Goal: Navigation & Orientation: Find specific page/section

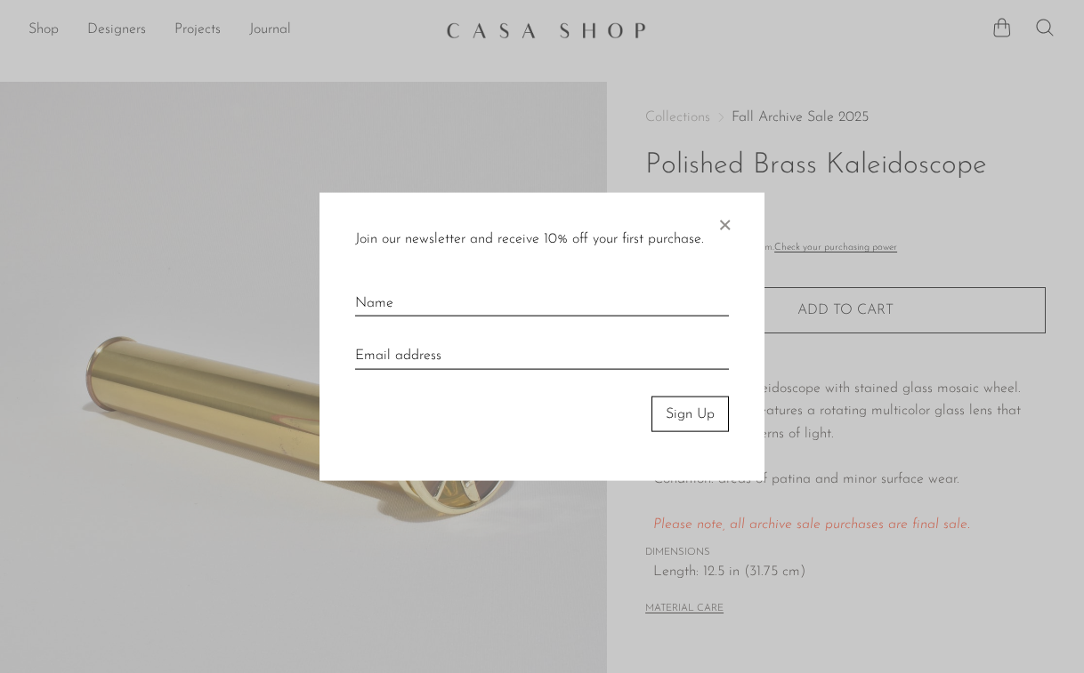
click at [727, 221] on span "×" at bounding box center [724, 220] width 18 height 57
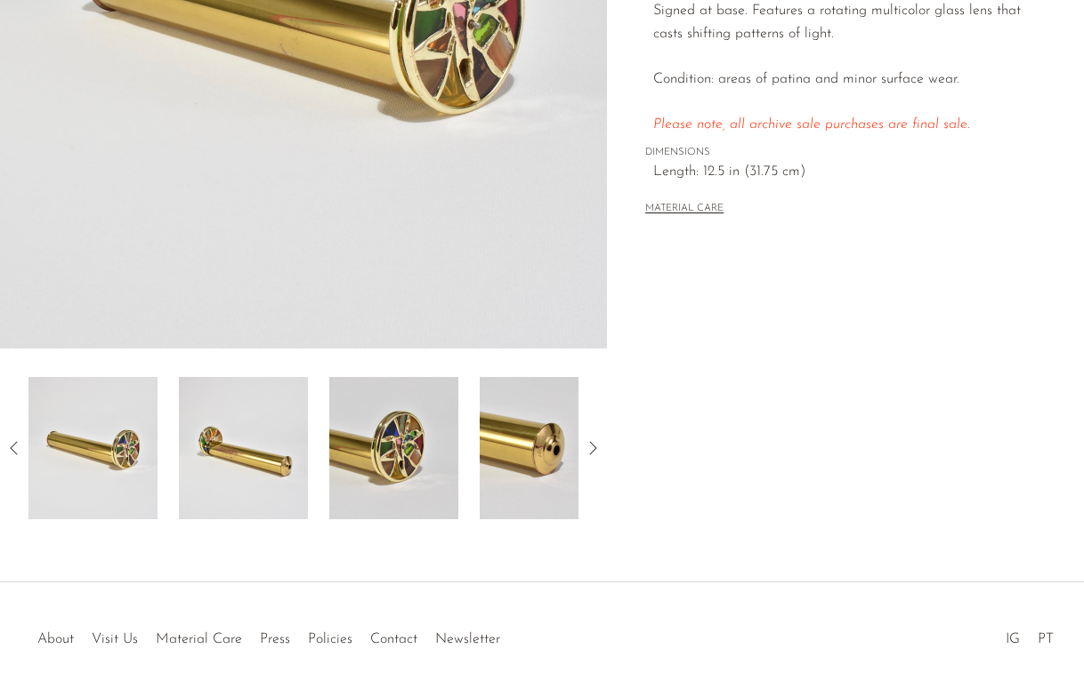
scroll to position [485, 0]
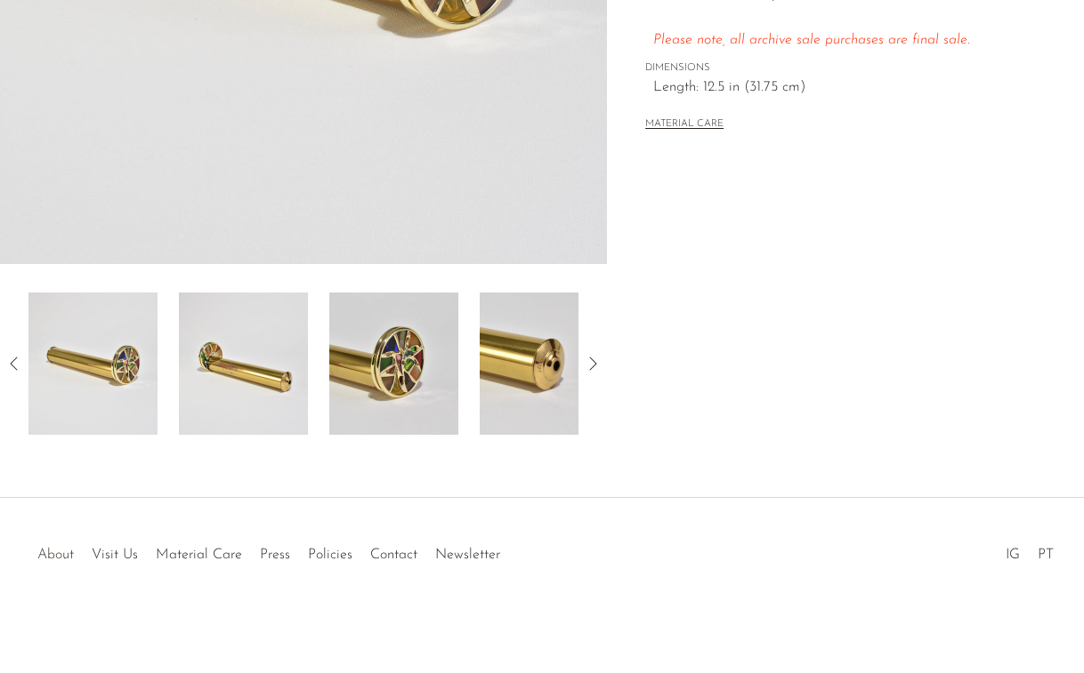
click at [47, 553] on link "About" at bounding box center [55, 555] width 36 height 14
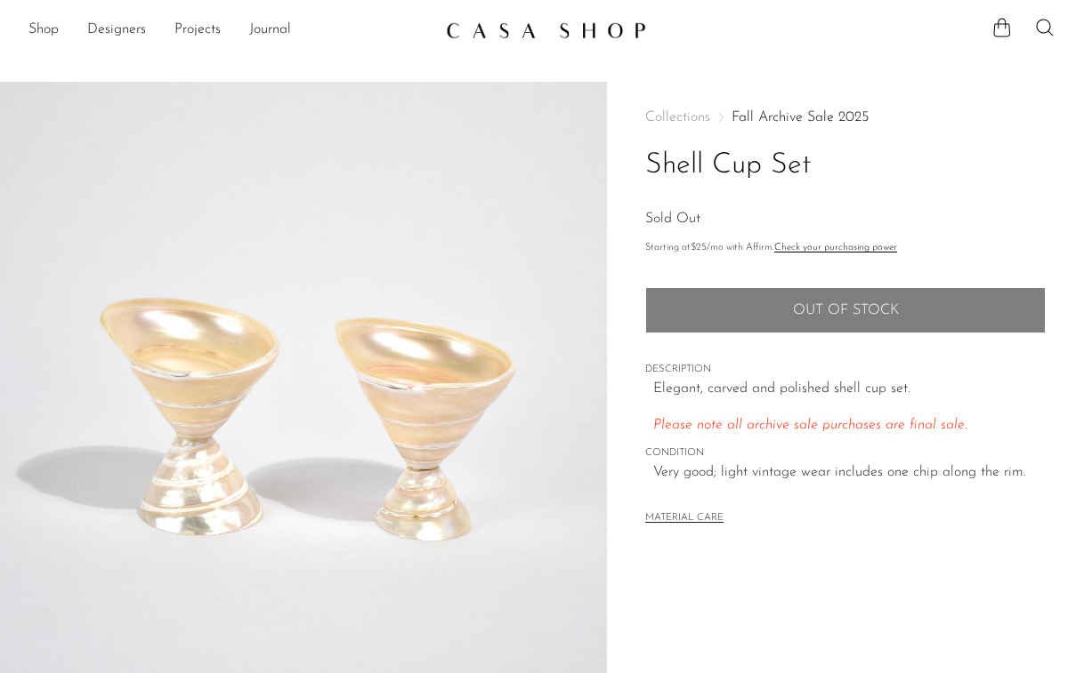
click at [677, 123] on span "Collections" at bounding box center [677, 117] width 65 height 14
click at [52, 33] on link "Shop" at bounding box center [43, 30] width 30 height 23
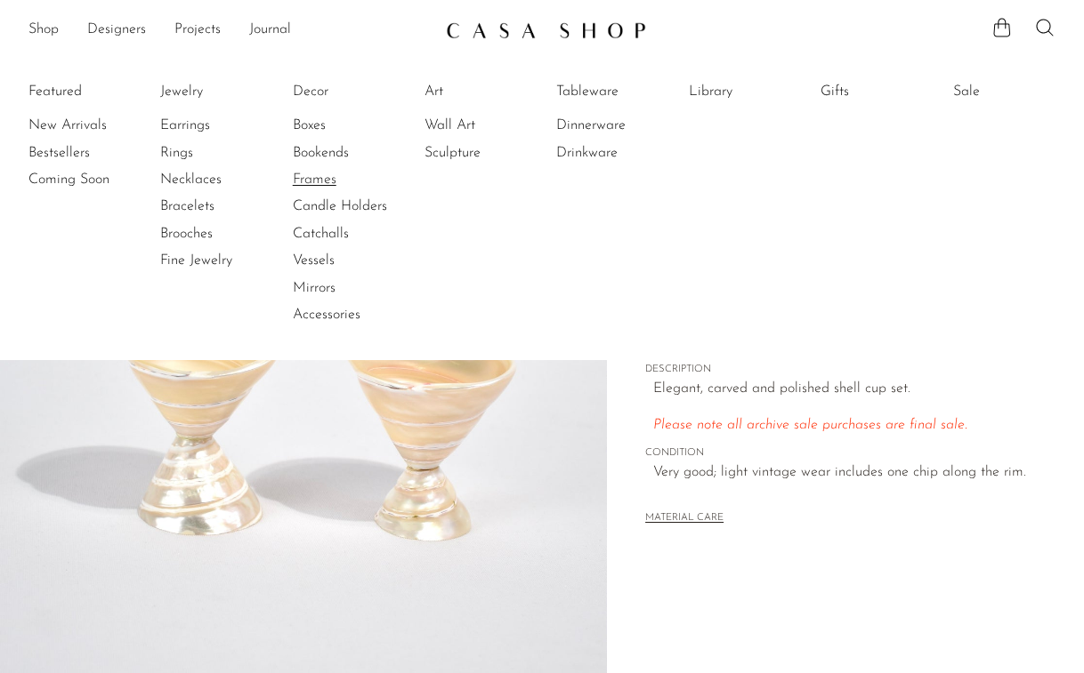
click at [320, 181] on link "Frames" at bounding box center [359, 180] width 133 height 20
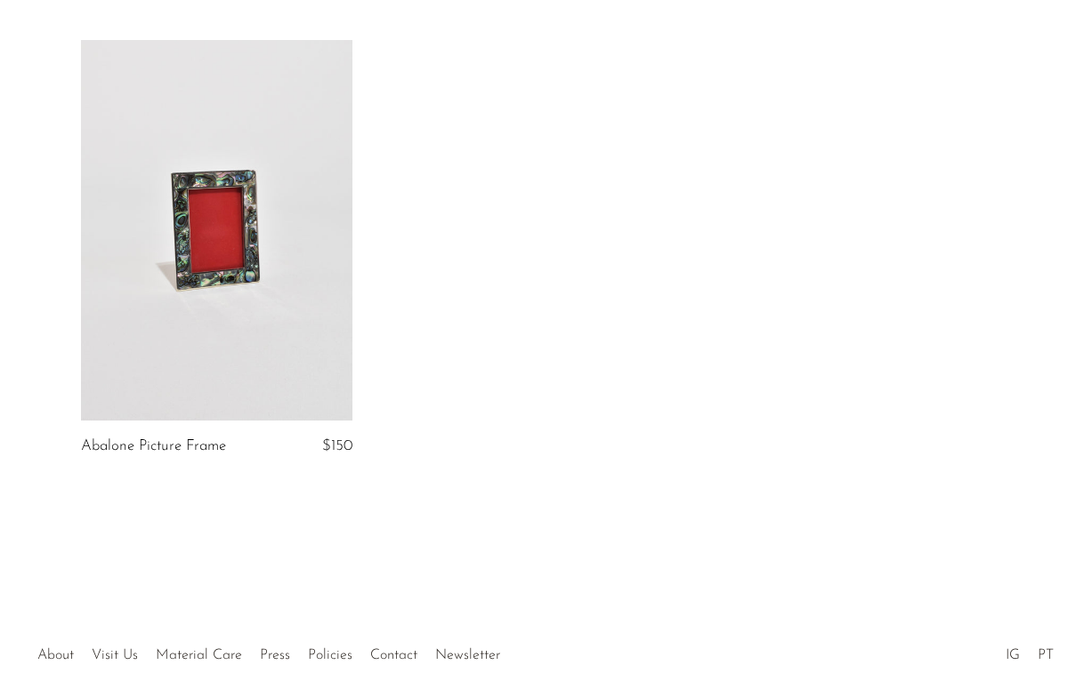
scroll to position [1060, 0]
click at [265, 223] on link at bounding box center [216, 227] width 271 height 380
